Goal: Task Accomplishment & Management: Manage account settings

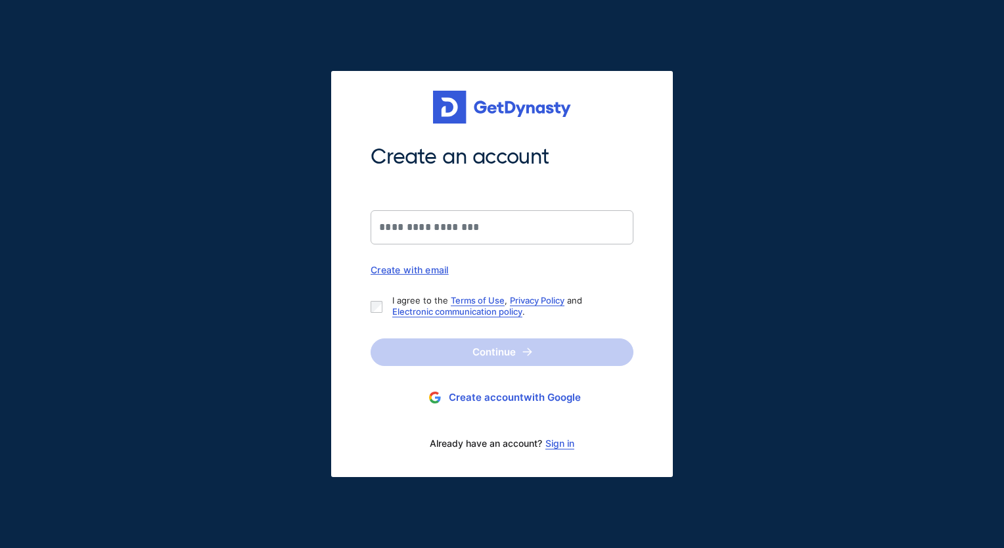
click at [560, 447] on link "Sign in" at bounding box center [559, 443] width 29 height 11
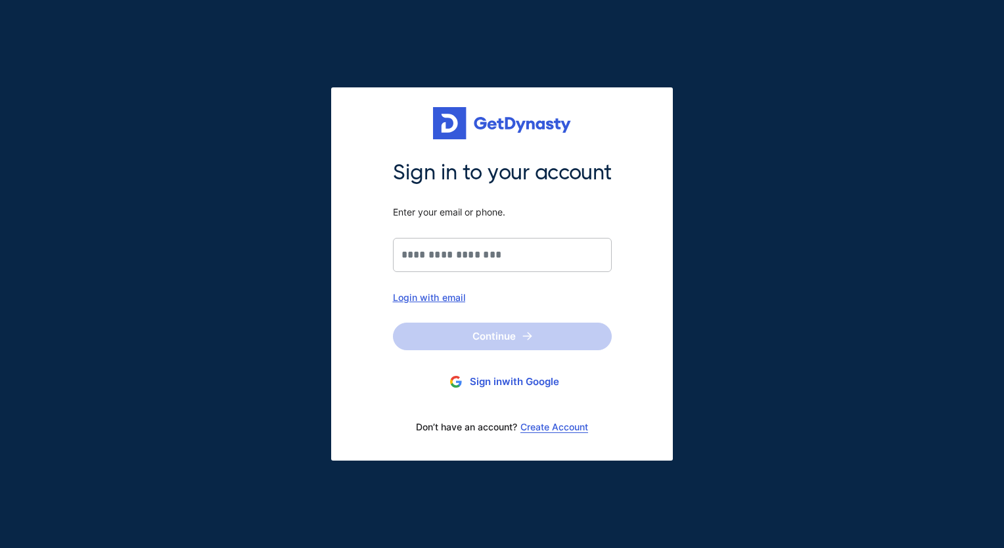
click at [445, 298] on div "Login with email" at bounding box center [502, 297] width 219 height 11
click at [477, 244] on input "Sign in to your account Enter your email or phone." at bounding box center [502, 255] width 219 height 34
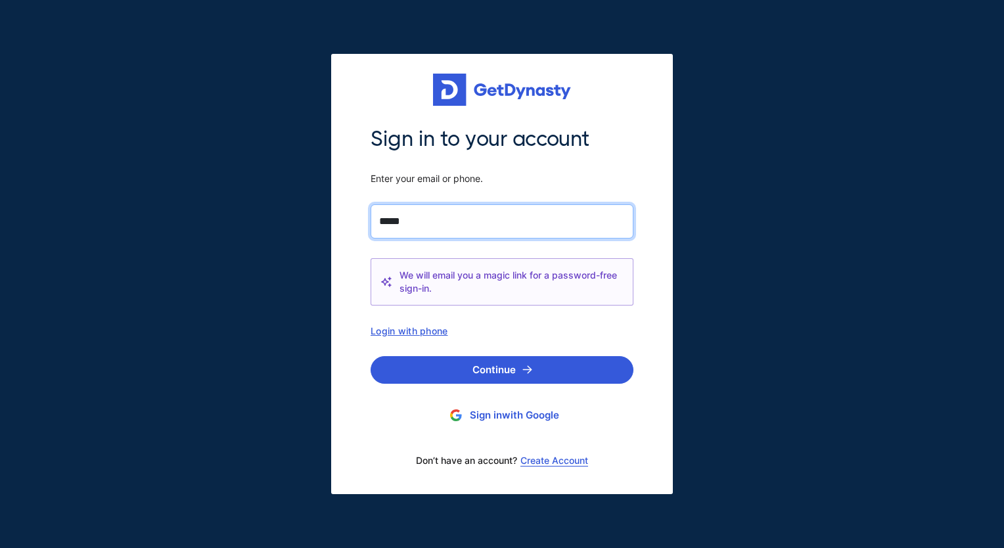
type input "**********"
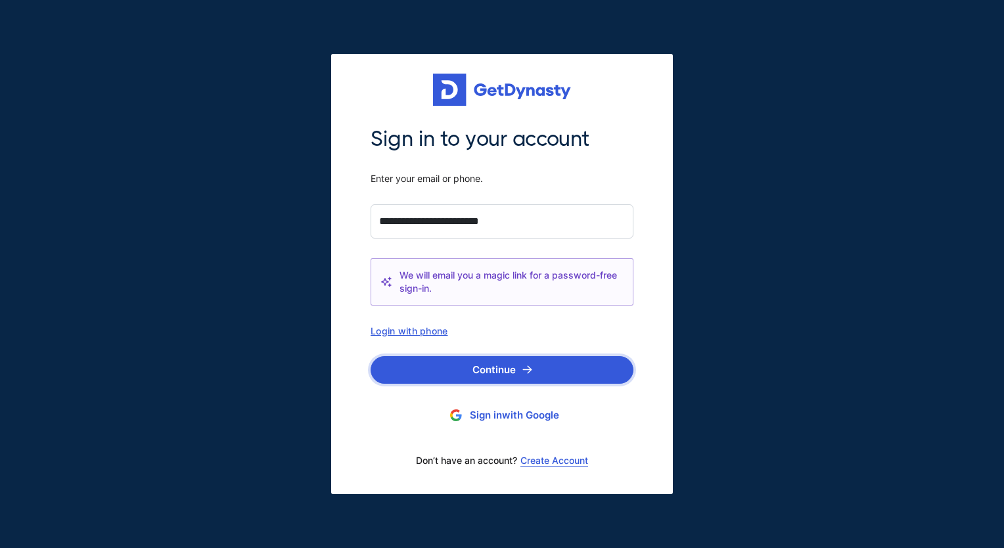
click at [491, 366] on button "Continue" at bounding box center [502, 370] width 263 height 28
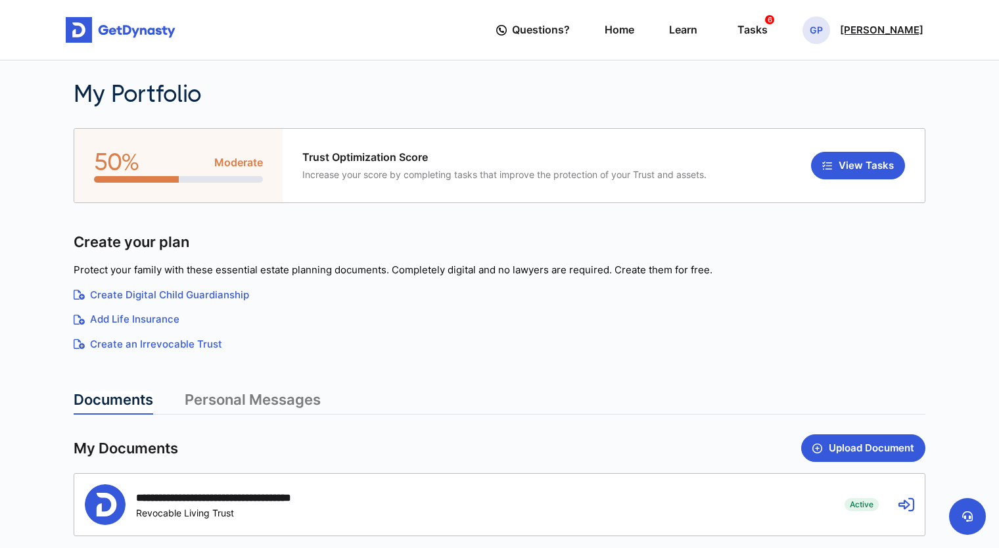
click at [872, 30] on p "[PERSON_NAME]" at bounding box center [881, 30] width 83 height 11
click at [874, 39] on div "GP Girish Paddolkar" at bounding box center [862, 30] width 121 height 28
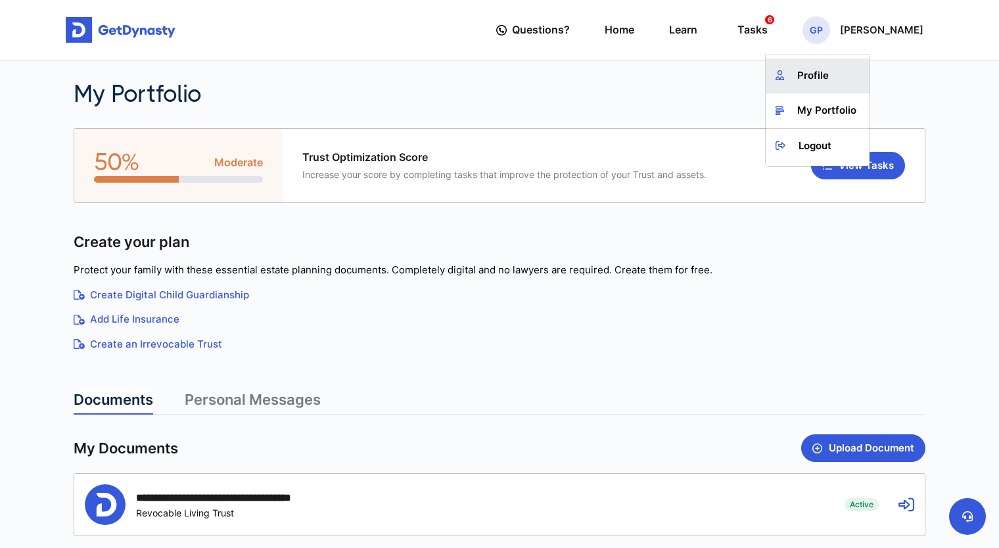
click at [837, 68] on link "Profile" at bounding box center [817, 75] width 104 height 35
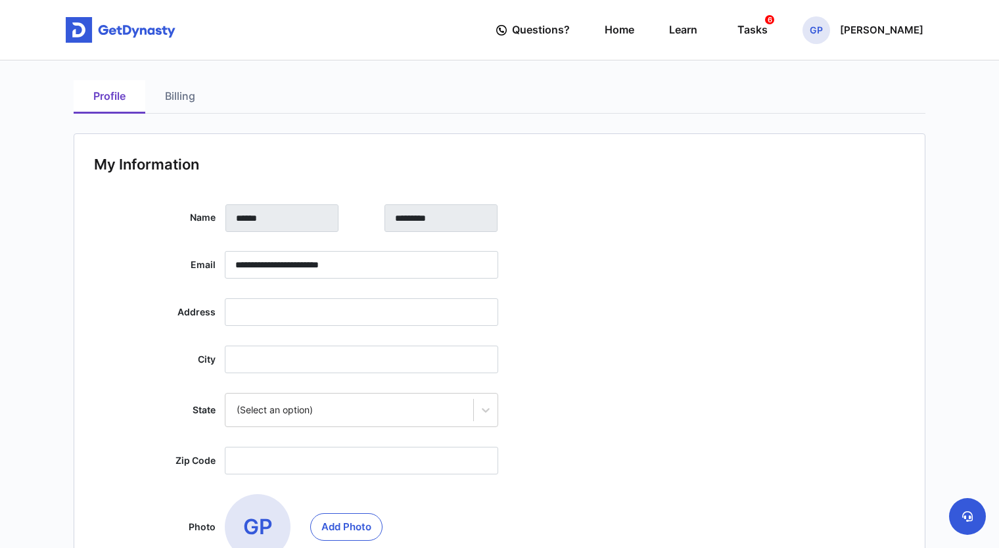
click at [176, 100] on link "Billing" at bounding box center [180, 97] width 70 height 34
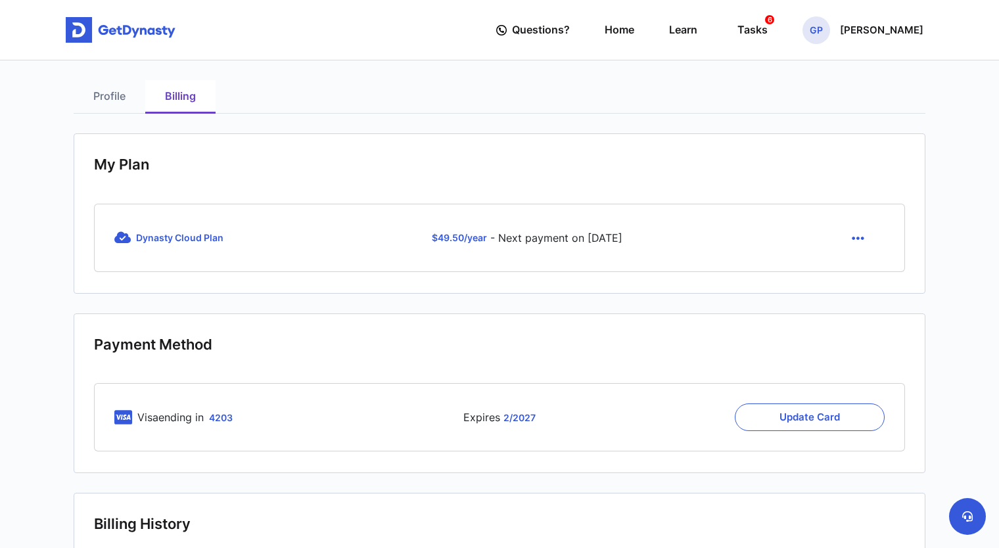
click at [859, 242] on icon "button" at bounding box center [857, 238] width 12 height 14
click at [859, 263] on link "Cancel" at bounding box center [859, 269] width 55 height 21
click at [859, 242] on icon "button" at bounding box center [857, 238] width 12 height 14
click at [861, 269] on link "Cancel" at bounding box center [859, 269] width 55 height 21
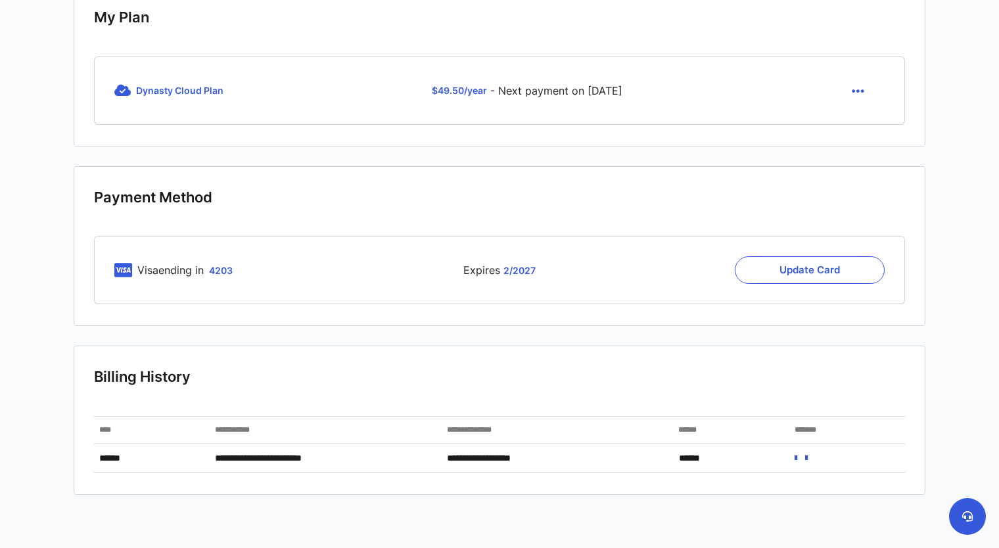
scroll to position [151, 0]
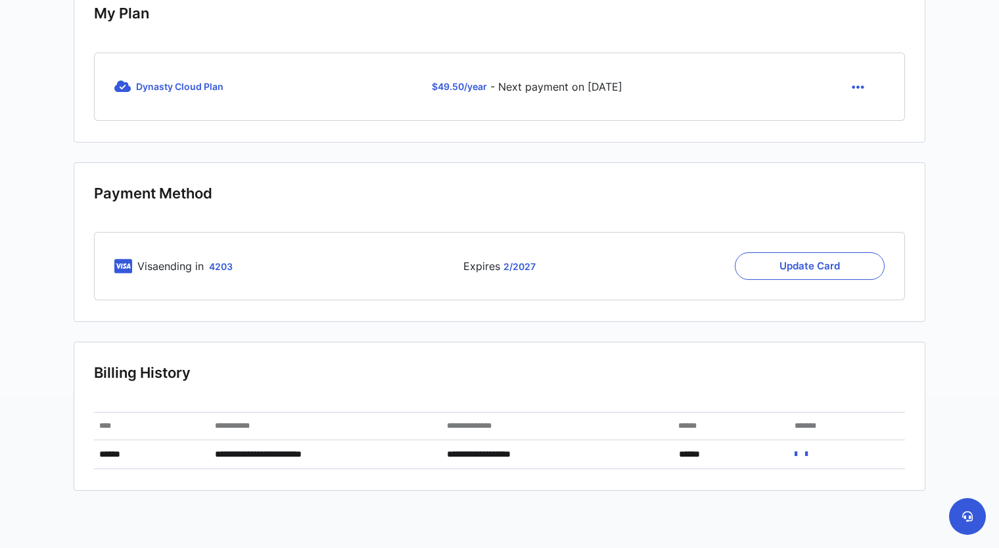
click at [859, 83] on icon "button" at bounding box center [857, 87] width 12 height 14
click at [861, 122] on link "Cancel" at bounding box center [859, 118] width 55 height 21
click at [791, 253] on button "Update Card" at bounding box center [809, 266] width 150 height 28
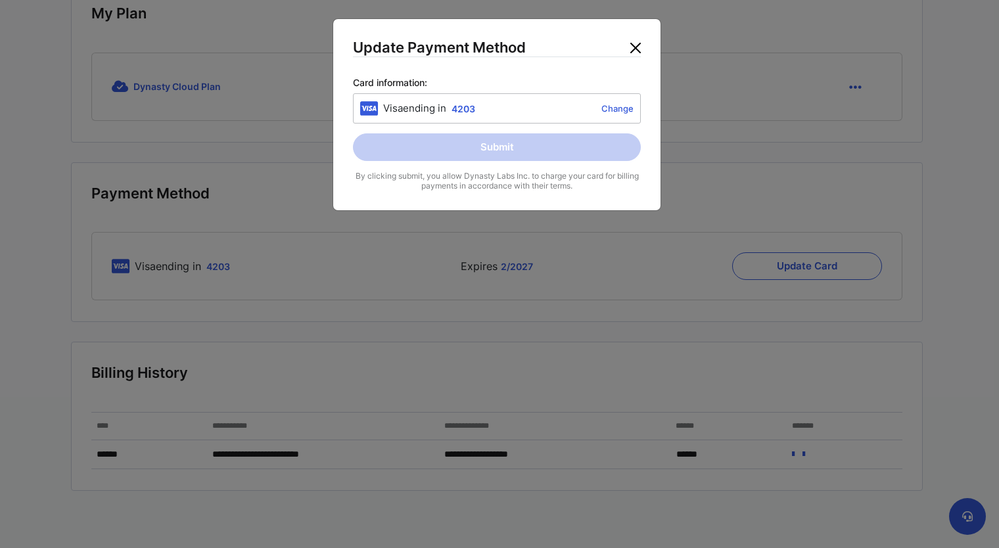
click at [636, 47] on button "Close" at bounding box center [635, 47] width 21 height 21
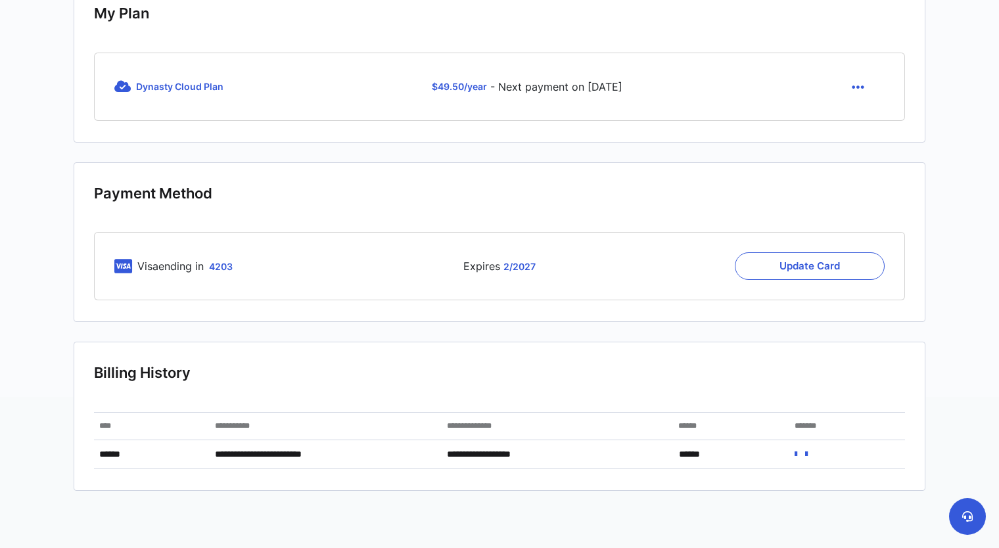
click at [863, 86] on icon "button" at bounding box center [857, 87] width 12 height 14
click at [878, 117] on link "Cancel" at bounding box center [859, 118] width 55 height 21
click at [200, 85] on span "Dynasty Cloud Plan" at bounding box center [179, 86] width 87 height 11
click at [468, 183] on section "Payment Method Visa ending in 4203 Expires 2 / 2027 Update Card" at bounding box center [499, 242] width 851 height 160
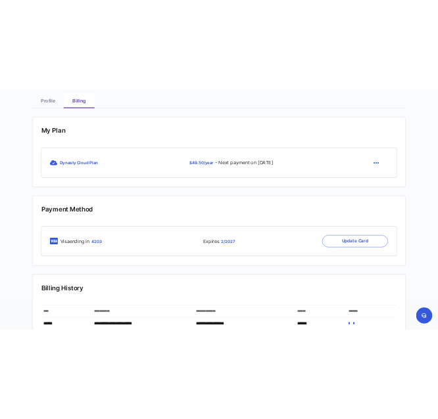
scroll to position [0, 0]
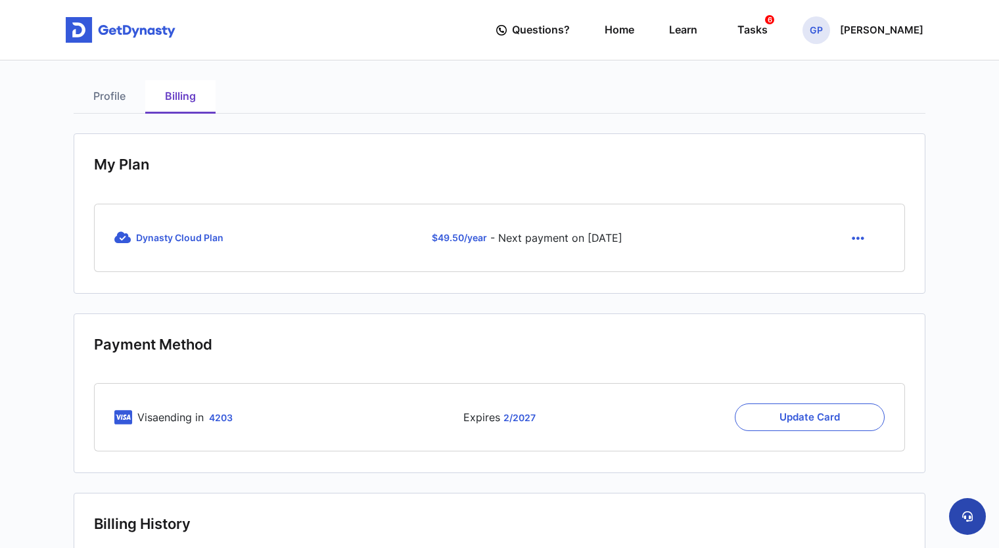
click at [975, 518] on button at bounding box center [967, 516] width 37 height 37
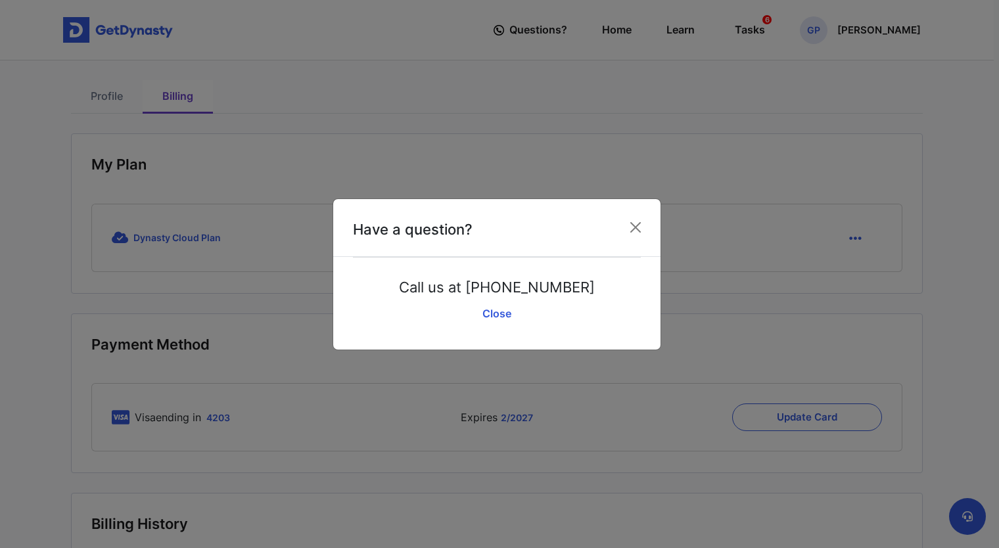
click at [511, 290] on p "Call us at [PHONE_NUMBER]" at bounding box center [497, 287] width 196 height 20
click at [491, 309] on link "Close" at bounding box center [497, 313] width 288 height 33
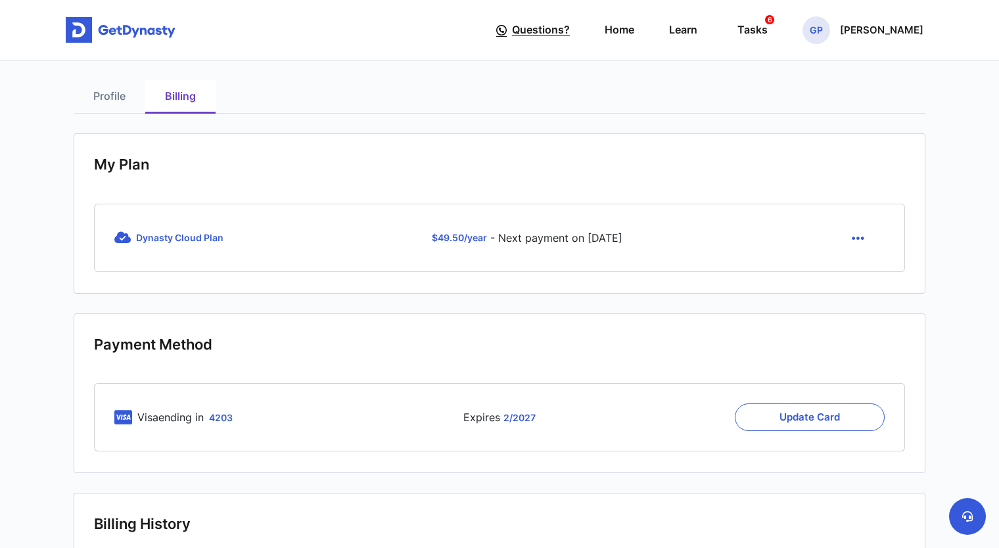
click at [570, 38] on span "Questions?" at bounding box center [541, 30] width 58 height 24
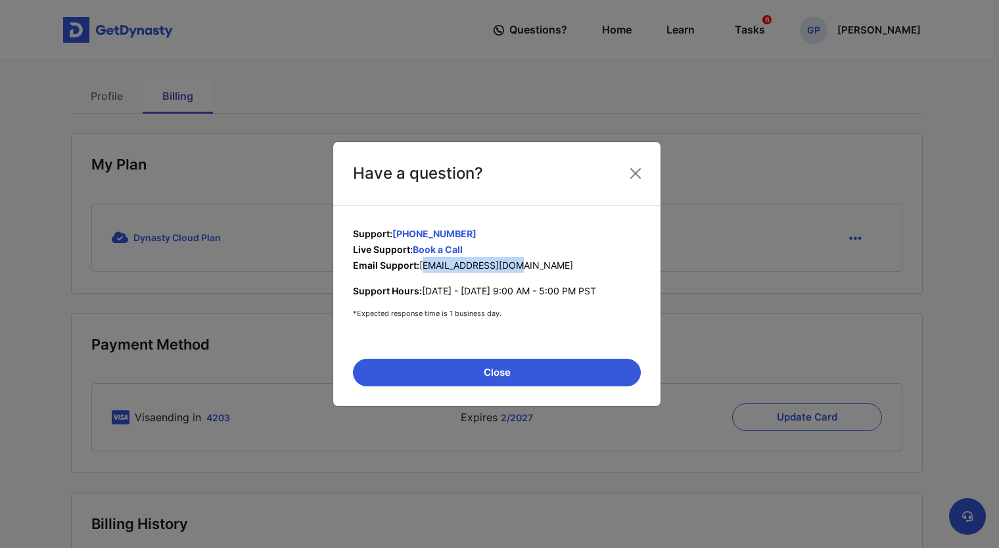
drag, startPoint x: 422, startPoint y: 265, endPoint x: 516, endPoint y: 275, distance: 93.9
click at [516, 275] on div "Support: [PHONE_NUMBER] Live Support: Book a Call Email Support: [EMAIL_ADDRESS…" at bounding box center [497, 272] width 288 height 94
drag, startPoint x: 516, startPoint y: 275, endPoint x: 533, endPoint y: 267, distance: 19.7
click at [533, 267] on p "Email Support: [EMAIL_ADDRESS][DOMAIN_NAME]" at bounding box center [497, 265] width 288 height 16
click at [456, 264] on span "[EMAIL_ADDRESS][DOMAIN_NAME]" at bounding box center [496, 264] width 154 height 11
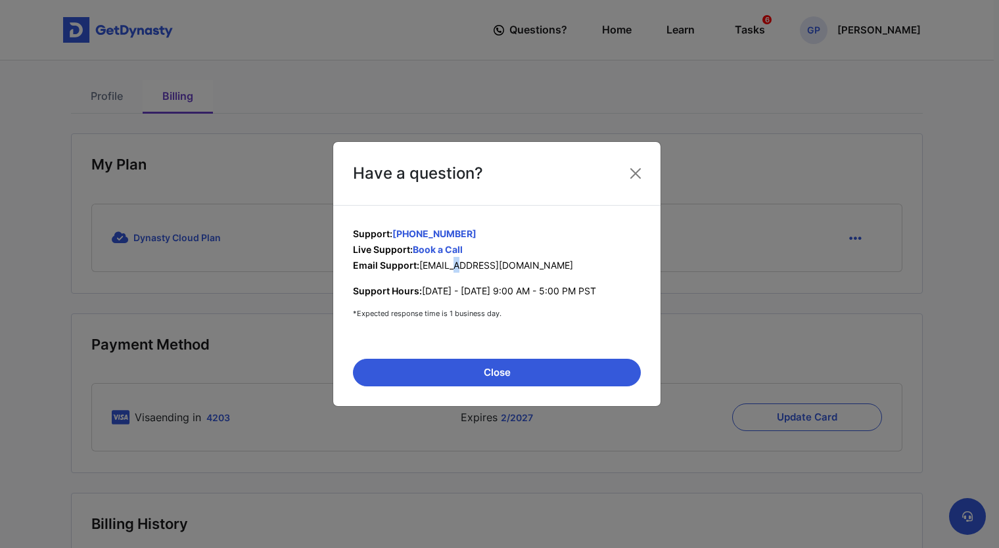
click at [456, 264] on span "[EMAIL_ADDRESS][DOMAIN_NAME]" at bounding box center [496, 264] width 154 height 11
click at [434, 269] on span "[EMAIL_ADDRESS][DOMAIN_NAME]" at bounding box center [496, 264] width 154 height 11
click at [445, 264] on span "[EMAIL_ADDRESS][DOMAIN_NAME]" at bounding box center [496, 264] width 154 height 11
click at [595, 233] on p "Support: [PHONE_NUMBER]" at bounding box center [497, 233] width 288 height 16
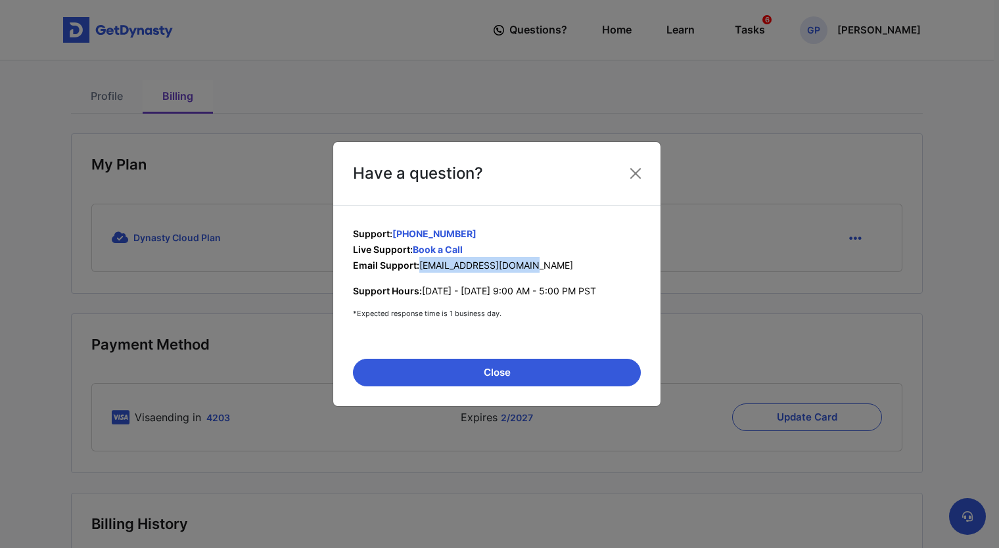
drag, startPoint x: 420, startPoint y: 264, endPoint x: 537, endPoint y: 269, distance: 116.4
click at [537, 269] on p "Email Support: [EMAIL_ADDRESS][DOMAIN_NAME]" at bounding box center [497, 265] width 288 height 16
copy span "[EMAIL_ADDRESS][DOMAIN_NAME]"
